Goal: Complete application form: Complete application form

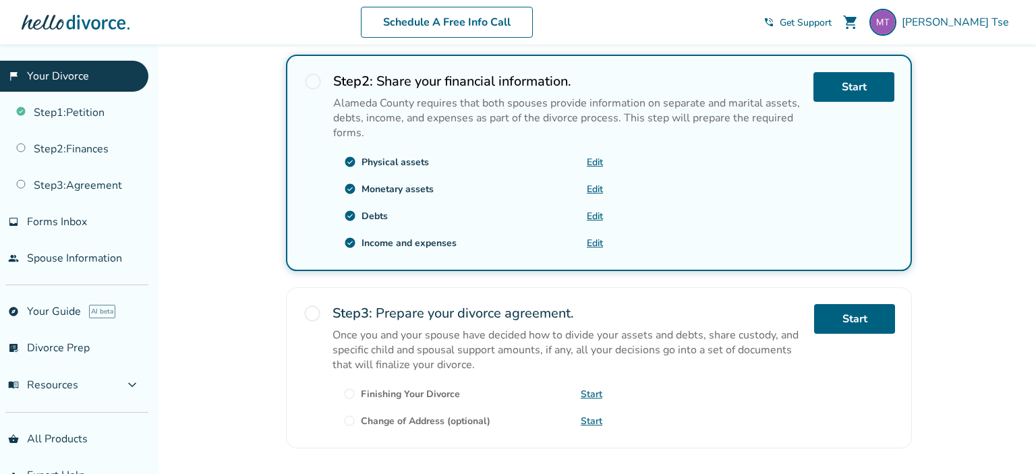
scroll to position [502, 0]
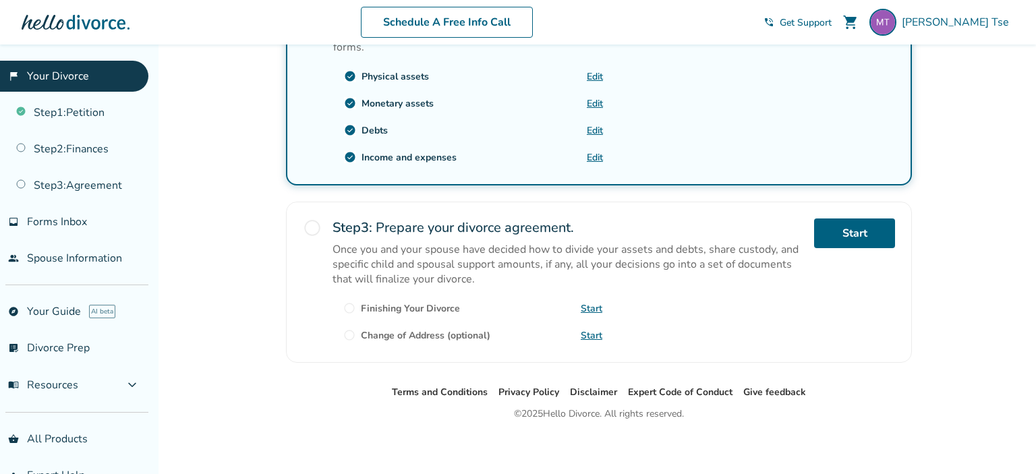
click at [599, 156] on link "Edit" at bounding box center [595, 157] width 16 height 13
click at [104, 148] on link "Step 2 : Finances" at bounding box center [74, 149] width 148 height 31
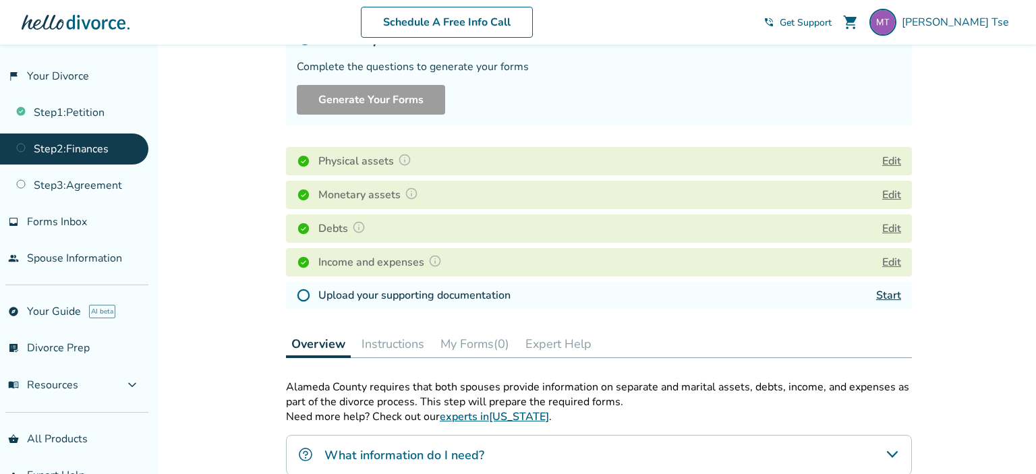
scroll to position [186, 0]
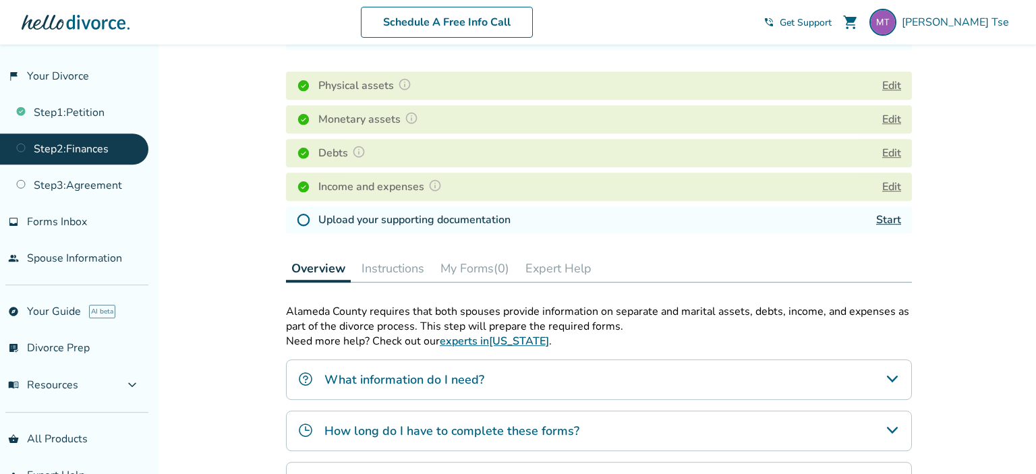
click at [892, 212] on link "Start" at bounding box center [888, 219] width 25 height 15
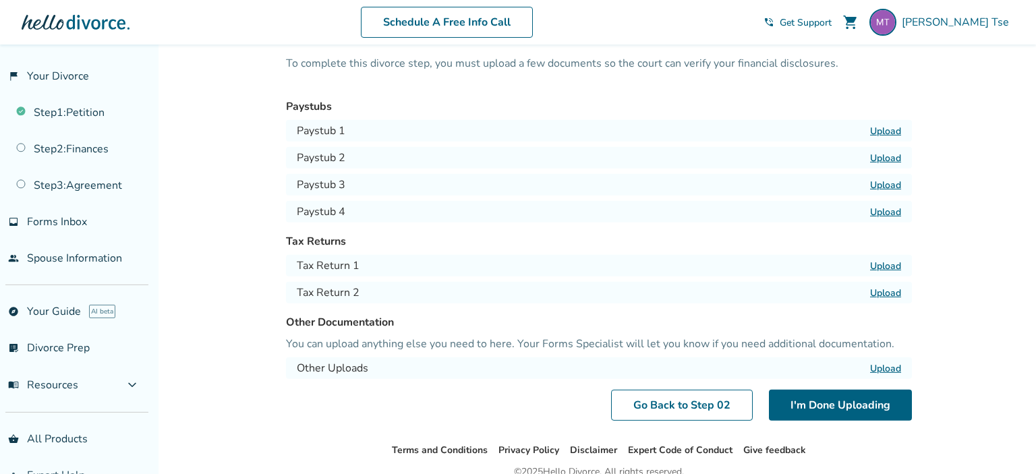
scroll to position [76, 0]
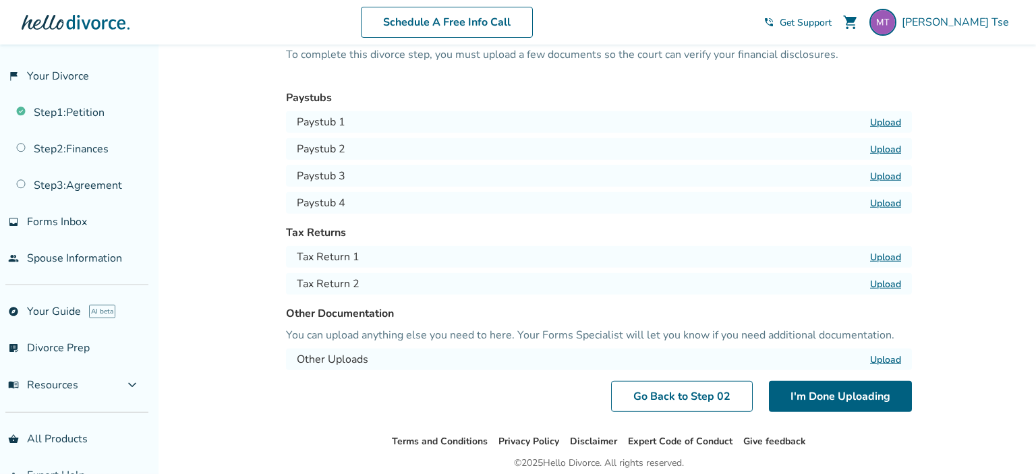
click at [886, 254] on label "Upload" at bounding box center [885, 257] width 31 height 13
click at [0, 0] on input "Upload" at bounding box center [0, 0] width 0 height 0
click at [888, 283] on label "Upload" at bounding box center [885, 284] width 31 height 13
click at [0, 0] on input "Upload" at bounding box center [0, 0] width 0 height 0
click at [1006, 297] on div "Added to cart Step 0 2 / Uploads Your supporting documentation To complete this…" at bounding box center [518, 248] width 1036 height 560
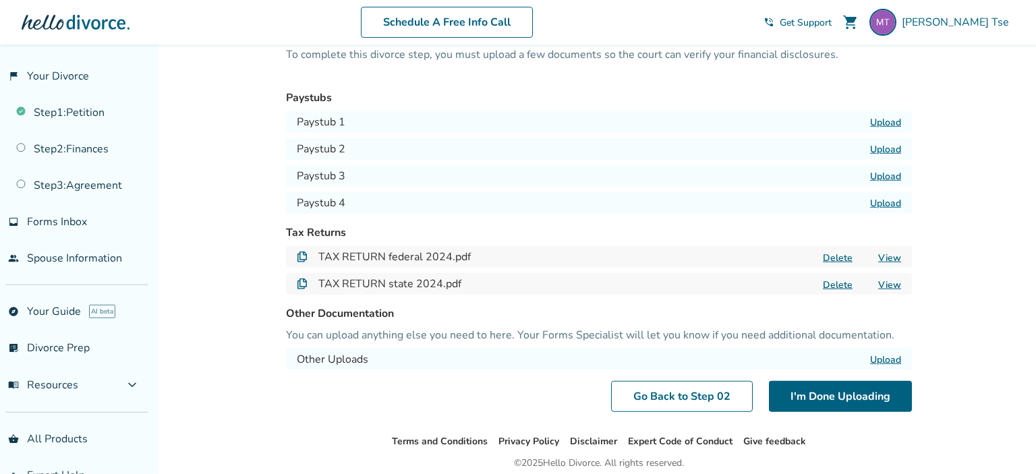
click at [888, 357] on label "Upload" at bounding box center [885, 359] width 31 height 13
click at [0, 0] on input "Upload" at bounding box center [0, 0] width 0 height 0
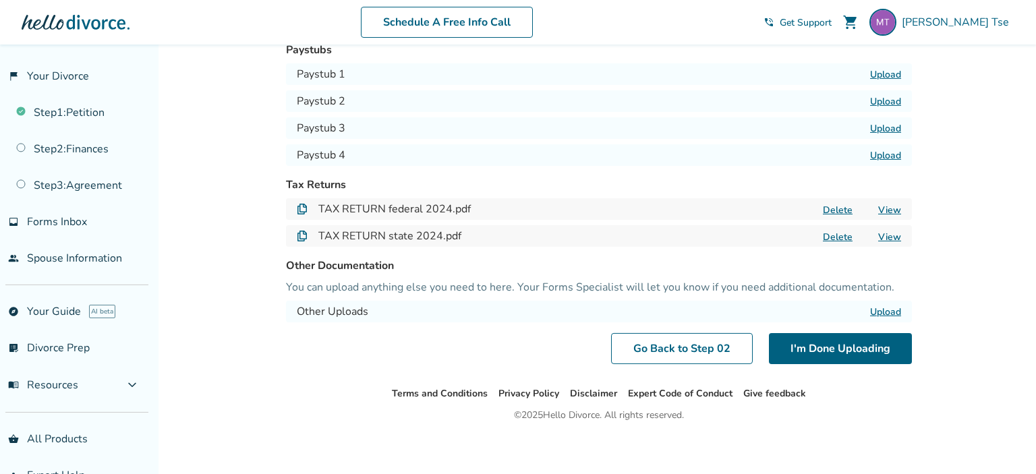
scroll to position [126, 0]
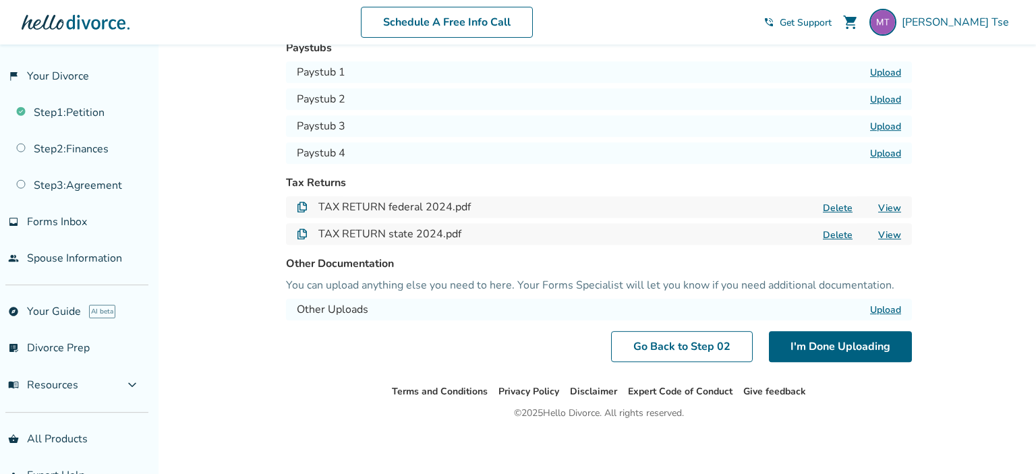
click at [886, 309] on label "Upload" at bounding box center [885, 310] width 31 height 13
click at [0, 0] on input "Upload" at bounding box center [0, 0] width 0 height 0
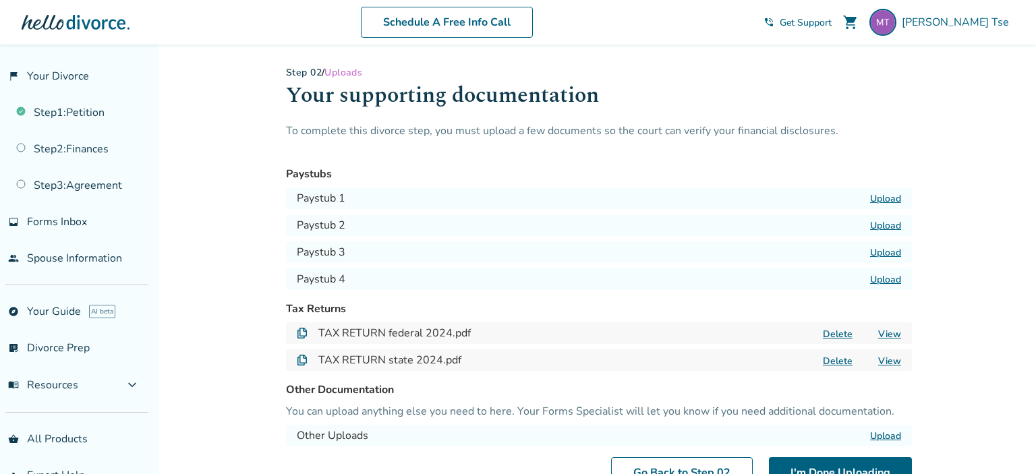
scroll to position [51, 0]
